Goal: Transaction & Acquisition: Book appointment/travel/reservation

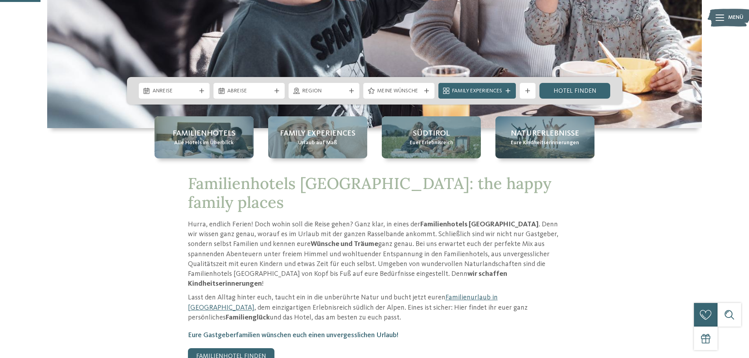
scroll to position [196, 0]
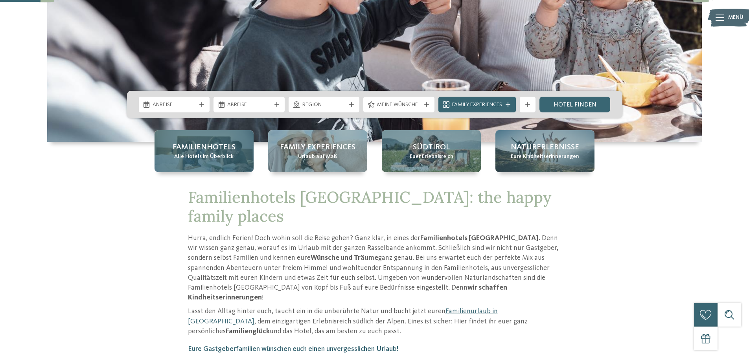
click at [217, 153] on span "Alle Hotels im Überblick" at bounding box center [203, 157] width 59 height 8
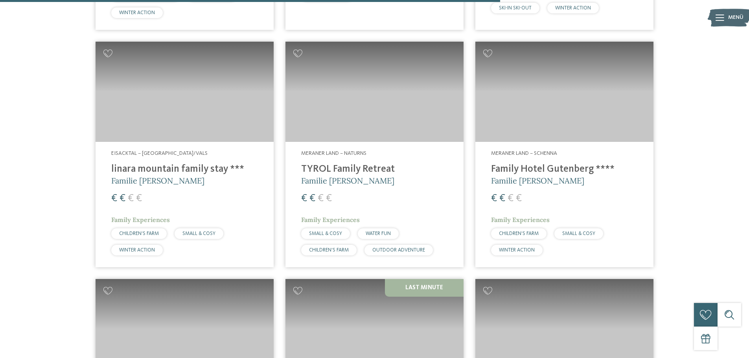
scroll to position [1768, 0]
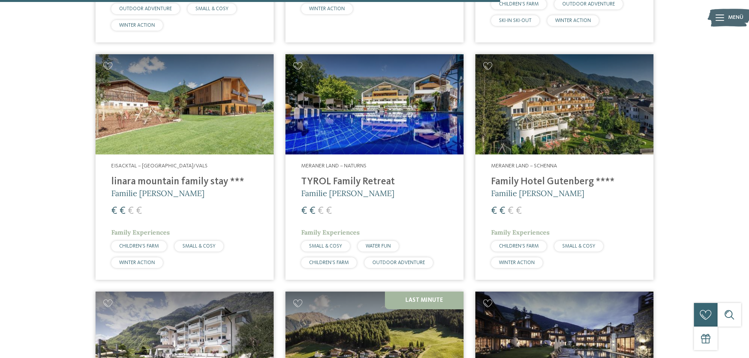
click at [414, 128] on img at bounding box center [374, 104] width 178 height 100
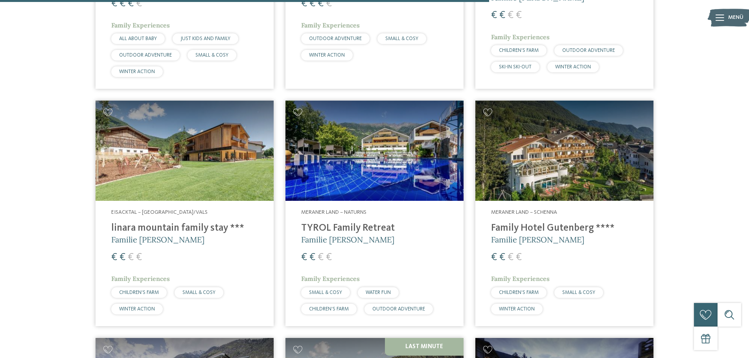
scroll to position [1729, 0]
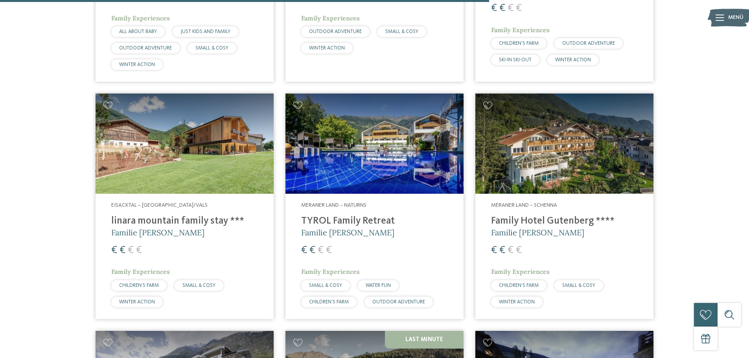
click at [535, 156] on img at bounding box center [564, 144] width 178 height 100
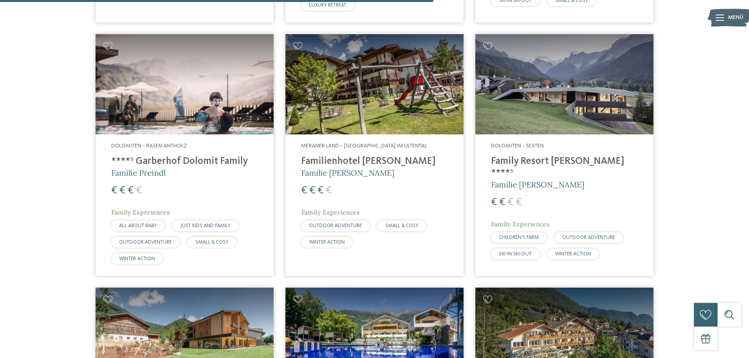
scroll to position [1532, 0]
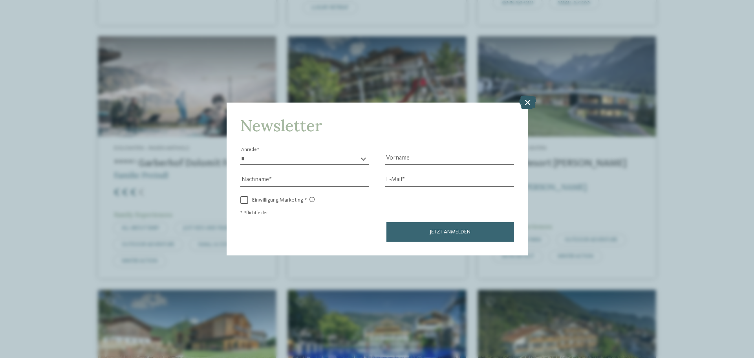
click at [527, 101] on icon at bounding box center [527, 102] width 17 height 14
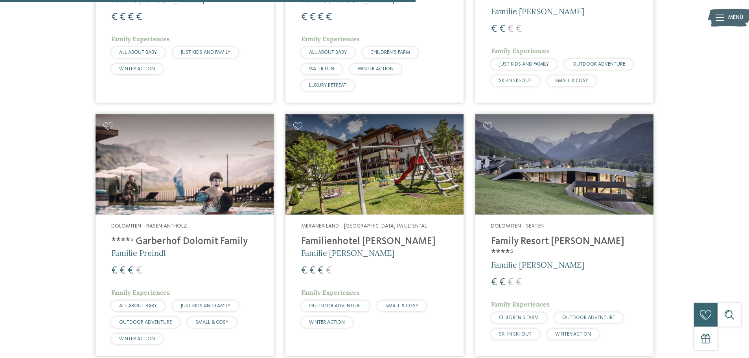
scroll to position [1454, 0]
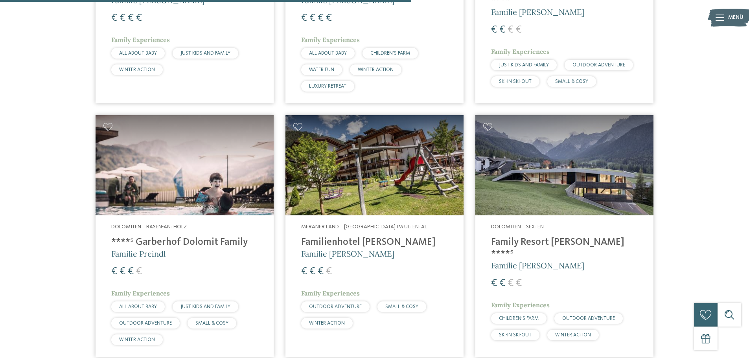
click at [396, 171] on img at bounding box center [374, 165] width 178 height 100
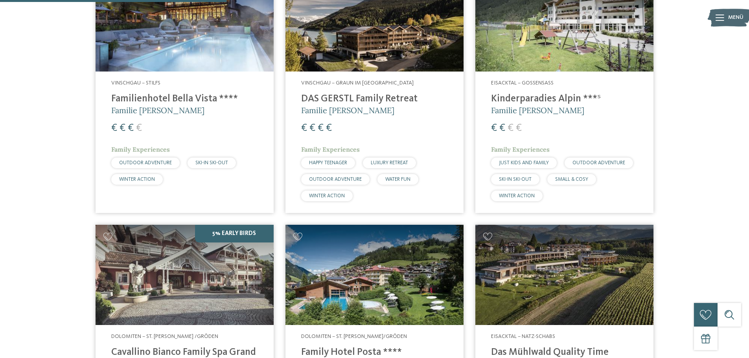
scroll to position [747, 0]
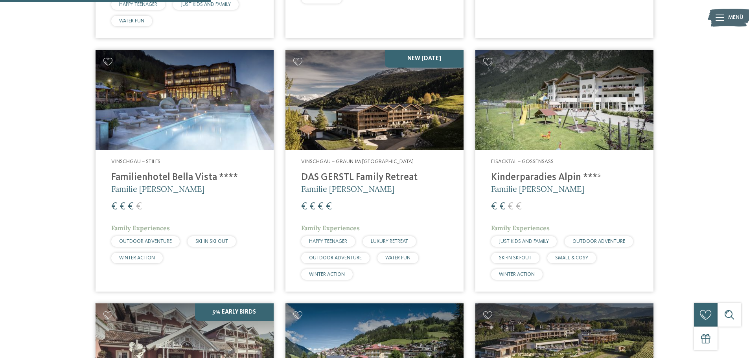
click at [201, 172] on h4 "Familienhotel Bella Vista ****" at bounding box center [184, 178] width 147 height 12
click at [364, 106] on img at bounding box center [374, 100] width 178 height 100
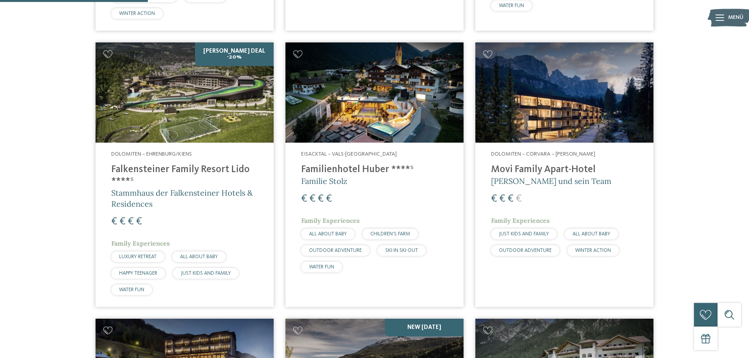
scroll to position [472, 0]
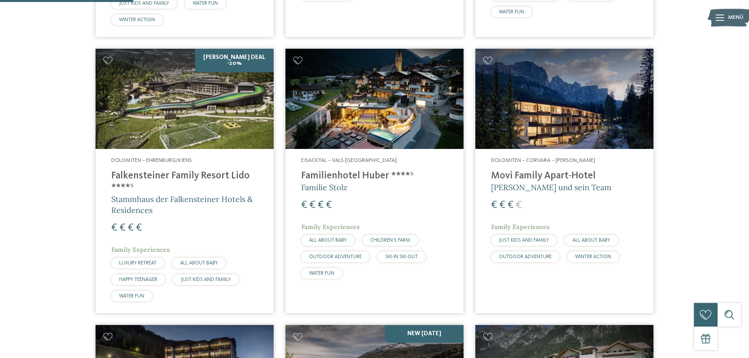
click at [376, 116] on img at bounding box center [374, 99] width 178 height 100
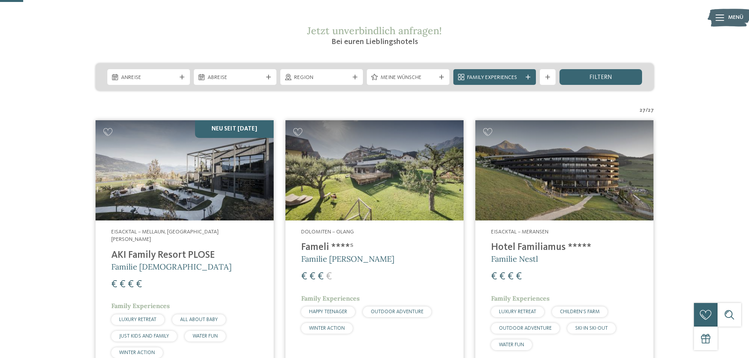
scroll to position [79, 0]
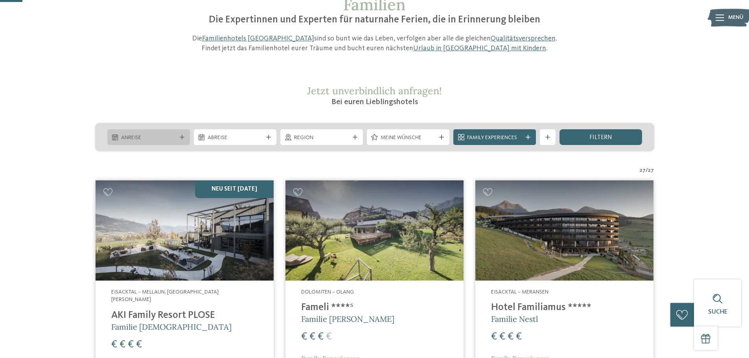
click at [146, 136] on span "Anreise" at bounding box center [148, 138] width 55 height 8
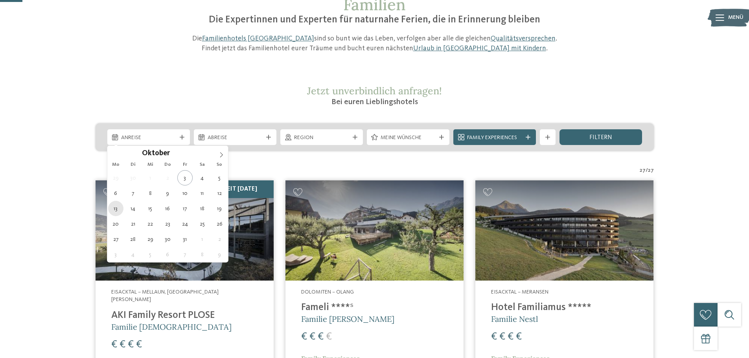
type div "13.10.2025"
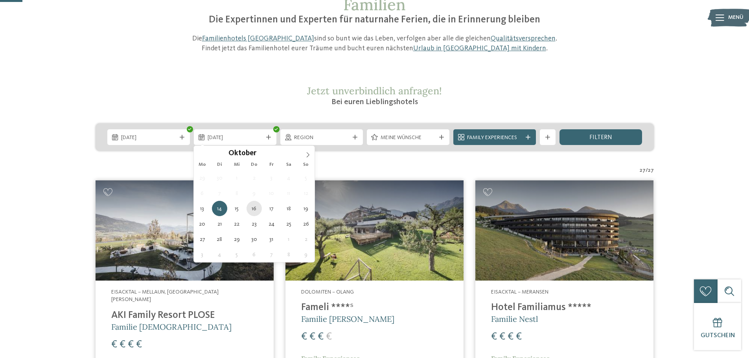
type div "16.10.2025"
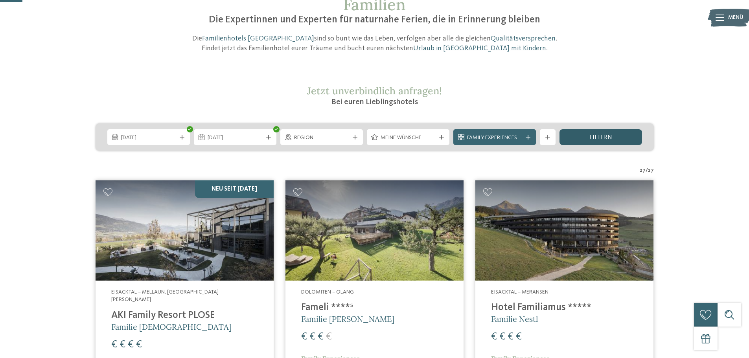
click at [576, 138] on div "filtern" at bounding box center [600, 137] width 83 height 16
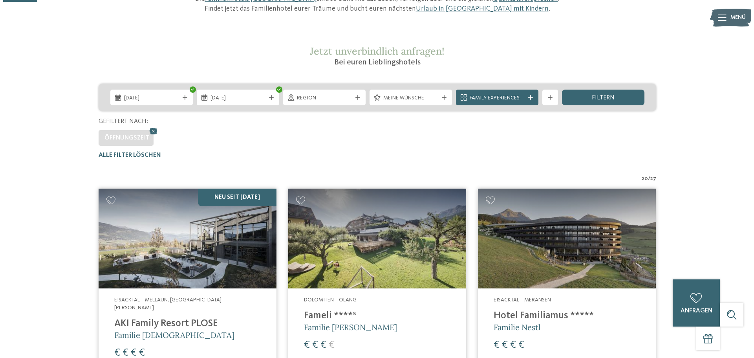
scroll to position [101, 0]
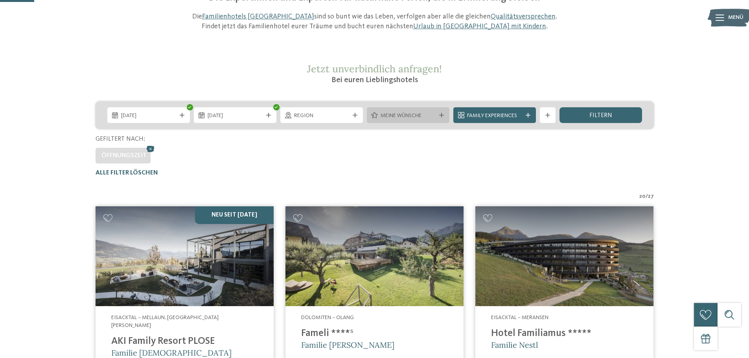
click at [415, 115] on span "Meine Wünsche" at bounding box center [407, 116] width 55 height 8
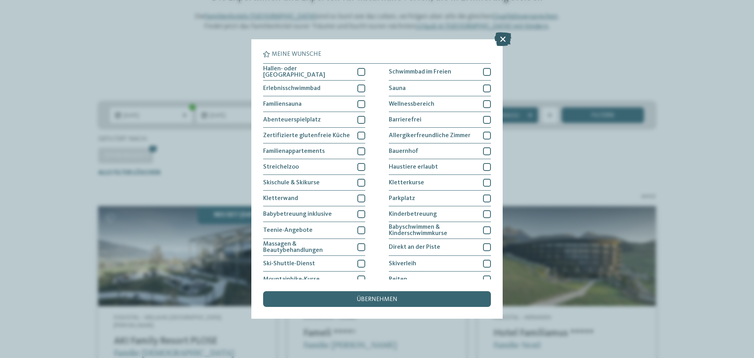
click at [503, 35] on icon at bounding box center [503, 39] width 17 height 14
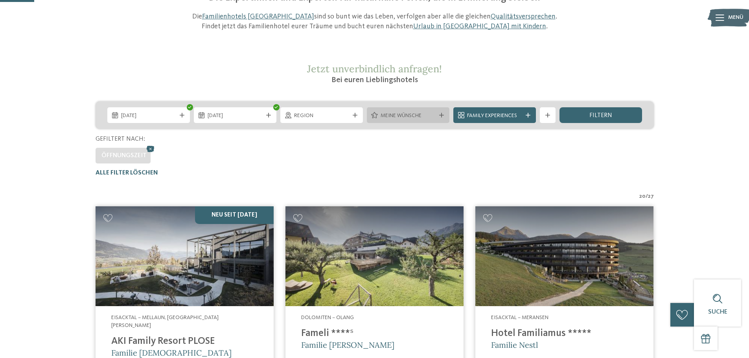
click at [396, 116] on span "Meine Wünsche" at bounding box center [407, 116] width 55 height 8
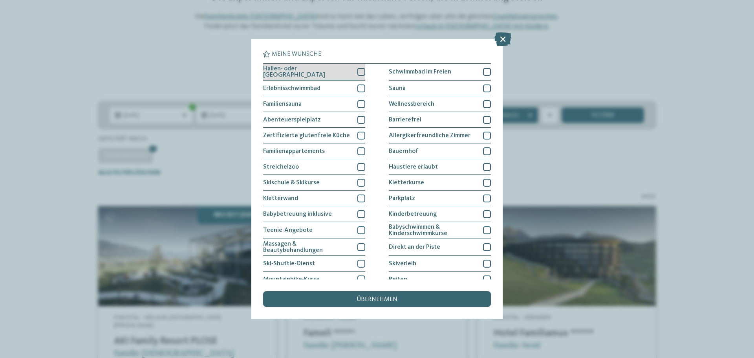
click at [360, 71] on div at bounding box center [362, 72] width 8 height 8
click at [359, 88] on div at bounding box center [362, 88] width 8 height 8
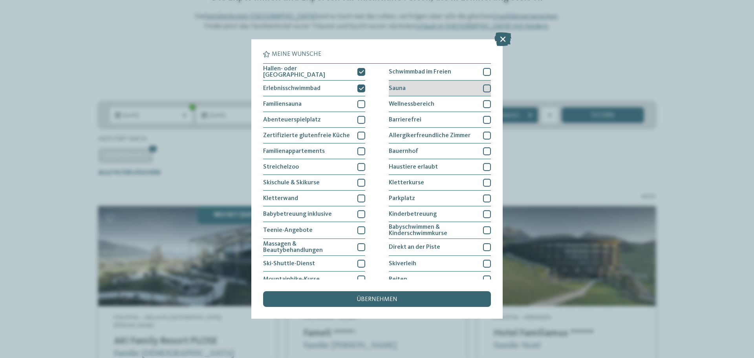
click at [473, 83] on div "Sauna" at bounding box center [440, 89] width 102 height 16
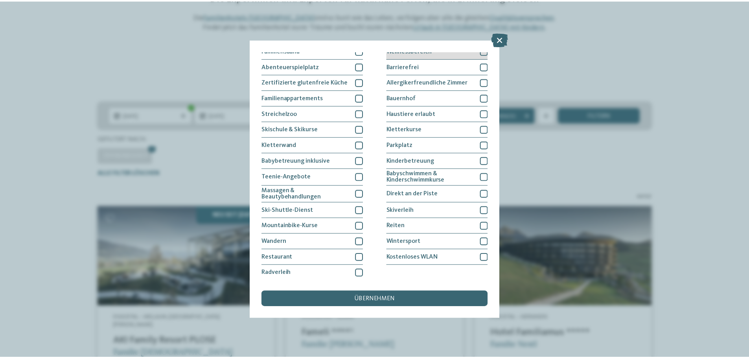
scroll to position [54, 0]
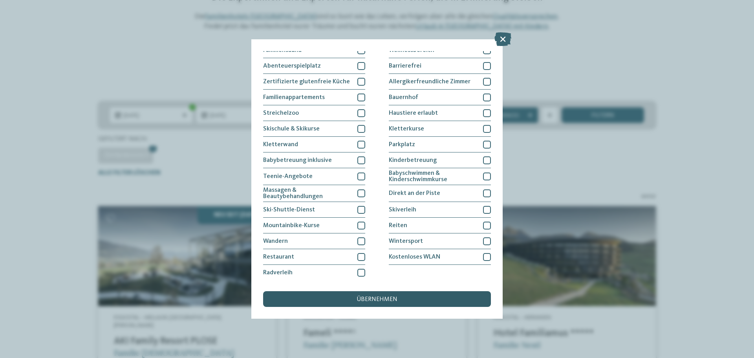
click at [360, 297] on span "übernehmen" at bounding box center [377, 299] width 41 height 6
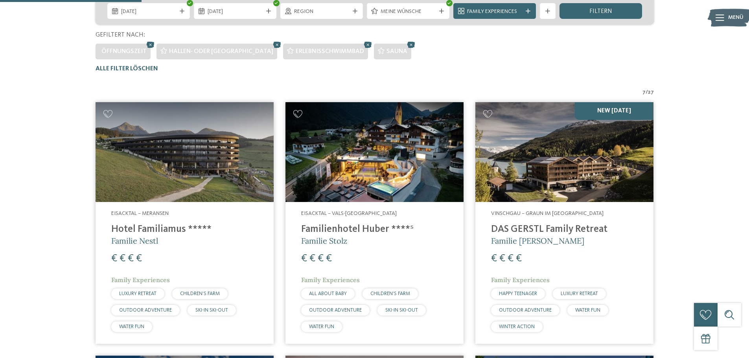
scroll to position [218, 0]
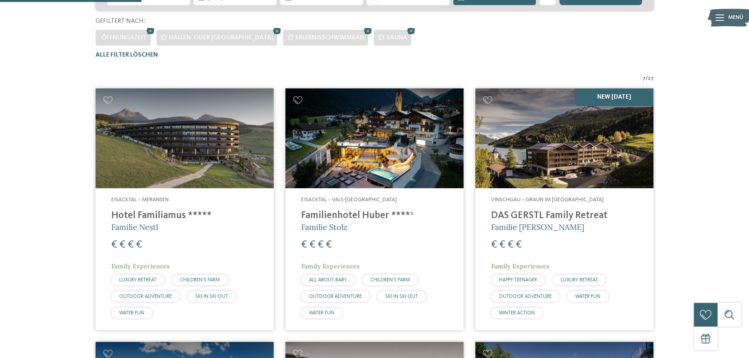
click at [190, 160] on img at bounding box center [184, 138] width 178 height 100
click at [560, 148] on img at bounding box center [564, 138] width 178 height 100
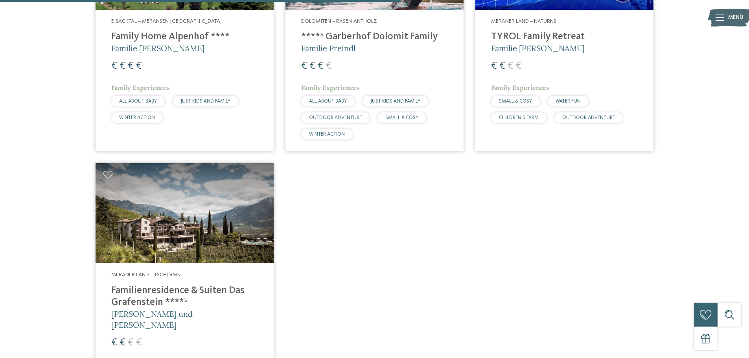
scroll to position [494, 0]
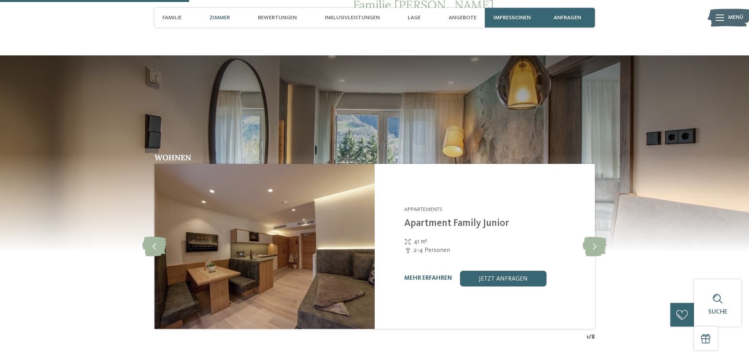
scroll to position [668, 0]
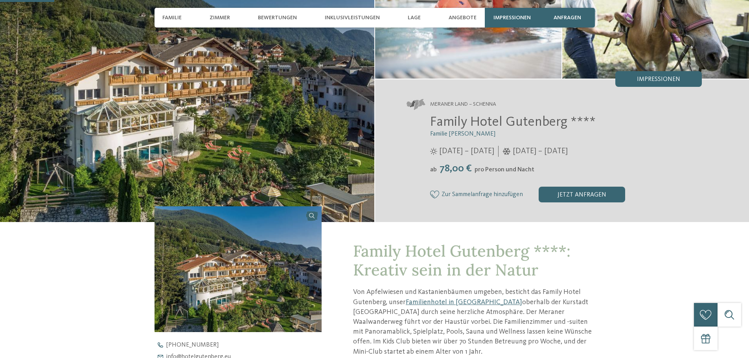
scroll to position [196, 0]
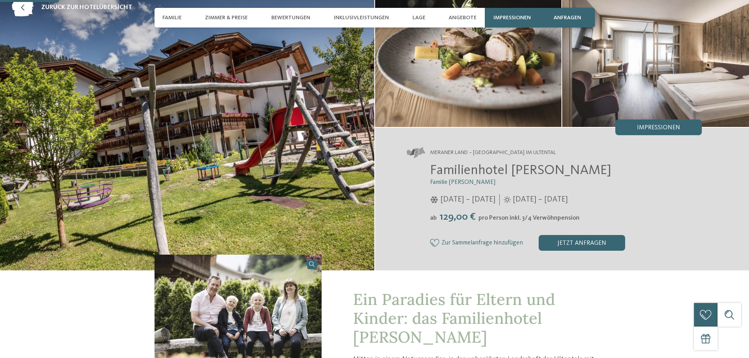
scroll to position [236, 0]
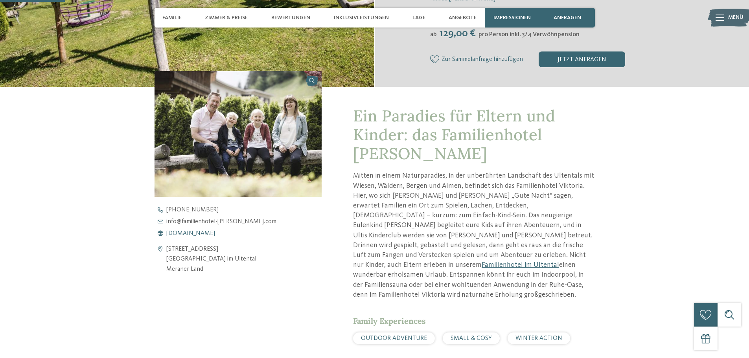
click at [215, 233] on span "www.familienhotel-viktoria.com" at bounding box center [190, 233] width 49 height 6
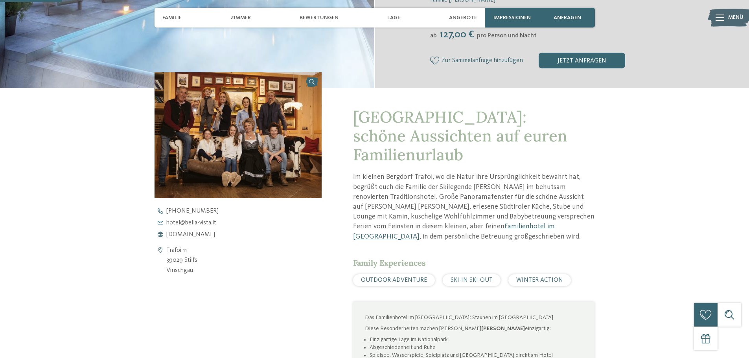
scroll to position [236, 0]
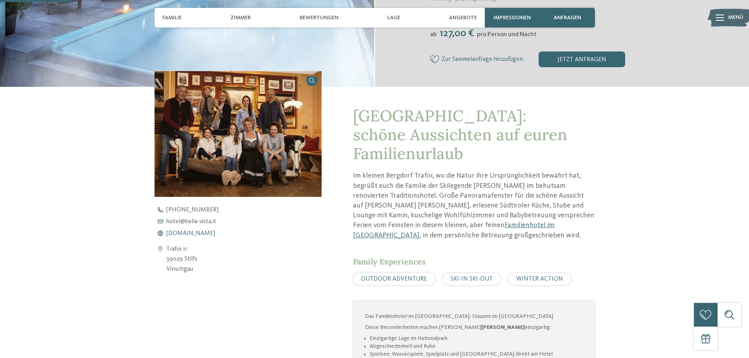
click at [202, 234] on span "www.bella-vista.it" at bounding box center [190, 233] width 49 height 6
drag, startPoint x: 194, startPoint y: 259, endPoint x: 169, endPoint y: 259, distance: 25.6
click at [162, 259] on div "Trafoi 11 39029 Stilfs Vinschgau" at bounding box center [237, 259] width 167 height 30
click at [206, 254] on div "Trafoi 11 39029 Stilfs Vinschgau" at bounding box center [237, 259] width 167 height 30
click at [200, 260] on div "Trafoi 11 39029 Stilfs Vinschgau" at bounding box center [237, 259] width 167 height 30
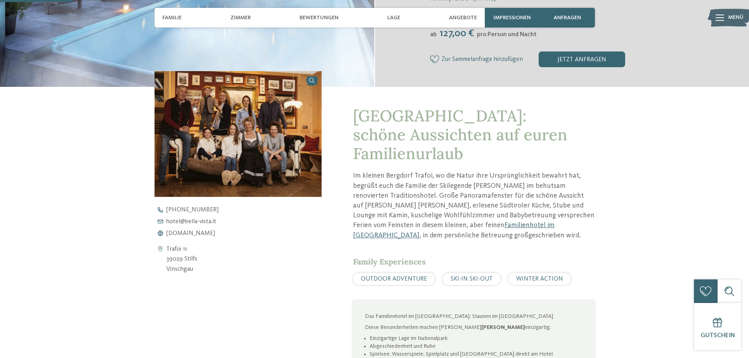
drag, startPoint x: 190, startPoint y: 262, endPoint x: 166, endPoint y: 258, distance: 24.7
click at [166, 258] on address "Trafoi 11 39029 Stilfs Vinschgau" at bounding box center [181, 259] width 31 height 30
copy address "39029 Stilfs"
click at [187, 233] on span "www.bella-vista.it" at bounding box center [190, 233] width 49 height 6
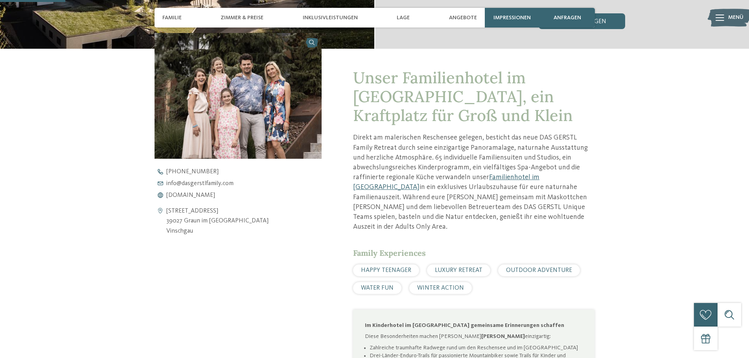
scroll to position [275, 0]
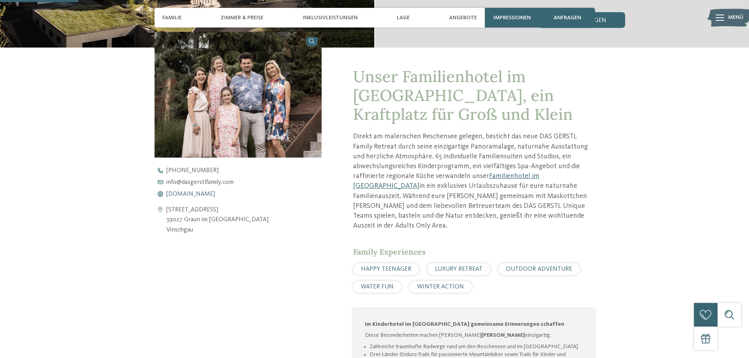
click at [200, 195] on span "[DOMAIN_NAME]" at bounding box center [190, 194] width 49 height 6
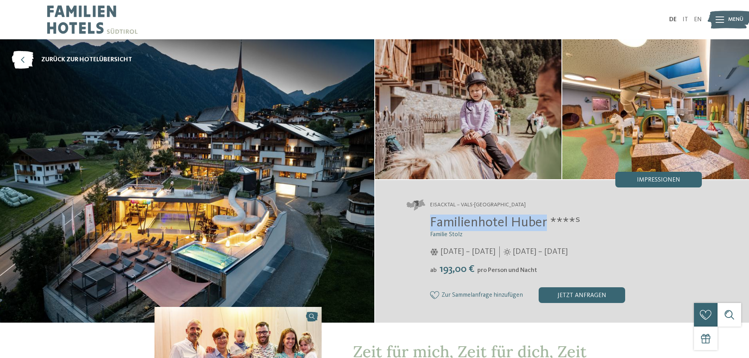
drag, startPoint x: 546, startPoint y: 220, endPoint x: 410, endPoint y: 227, distance: 136.2
click at [410, 227] on div "Familienhotel Huber ****ˢ Familie Stolz 05.12.2025 – 12.04.2026 01.05. – 05.12.…" at bounding box center [553, 259] width 295 height 88
copy span "Familienhotel Huber"
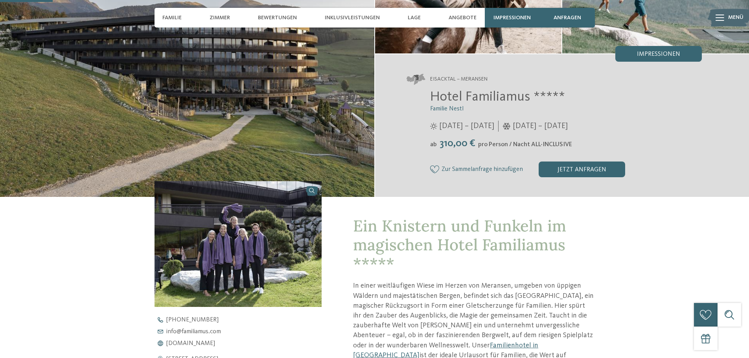
scroll to position [118, 0]
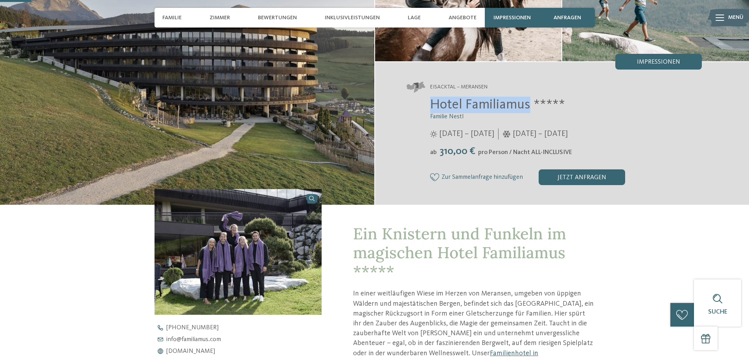
drag, startPoint x: 527, startPoint y: 104, endPoint x: 407, endPoint y: 95, distance: 120.6
click at [407, 95] on div "Eisacktal – Meransen Hotel Familiamus ***** Familie Nestl ab" at bounding box center [562, 133] width 374 height 143
copy span "Hotel Familiamus"
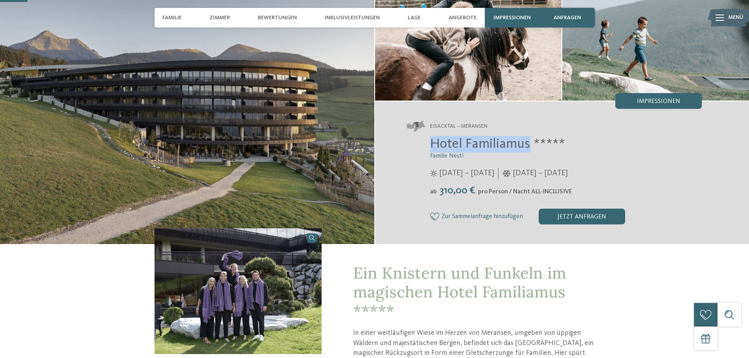
scroll to position [314, 0]
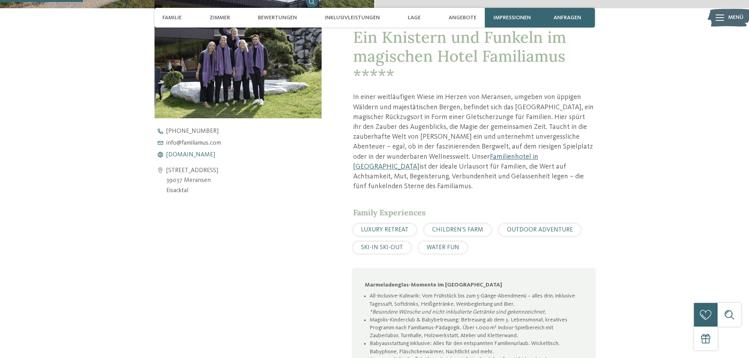
click at [198, 154] on span "www.familiamus.com" at bounding box center [190, 155] width 49 height 6
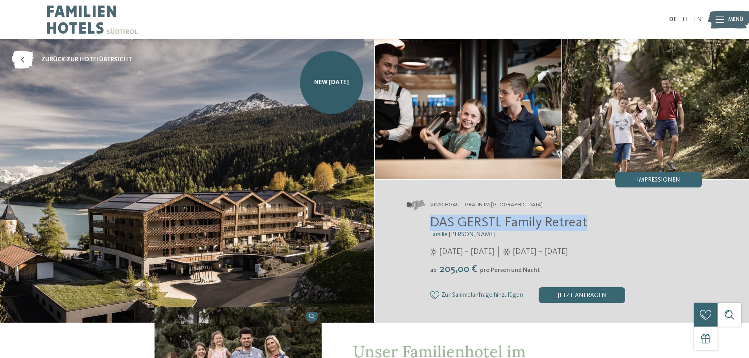
drag, startPoint x: 593, startPoint y: 219, endPoint x: 420, endPoint y: 218, distance: 173.3
click at [420, 218] on div "DAS GERSTL Family Retreat Familie [PERSON_NAME] [DATE] – [DATE] [DATE] – [DATE]" at bounding box center [553, 259] width 295 height 88
copy span "DAS GERSTL Family Retreat"
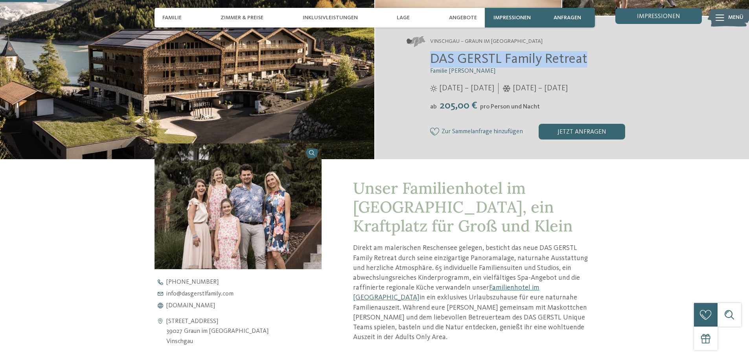
scroll to position [236, 0]
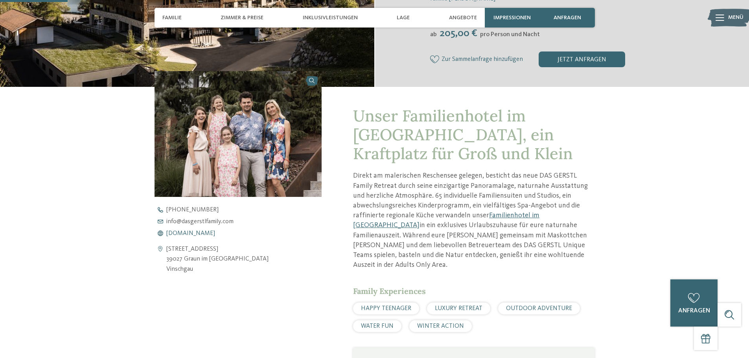
click at [199, 234] on span "[DOMAIN_NAME]" at bounding box center [190, 233] width 49 height 6
